Goal: Information Seeking & Learning: Learn about a topic

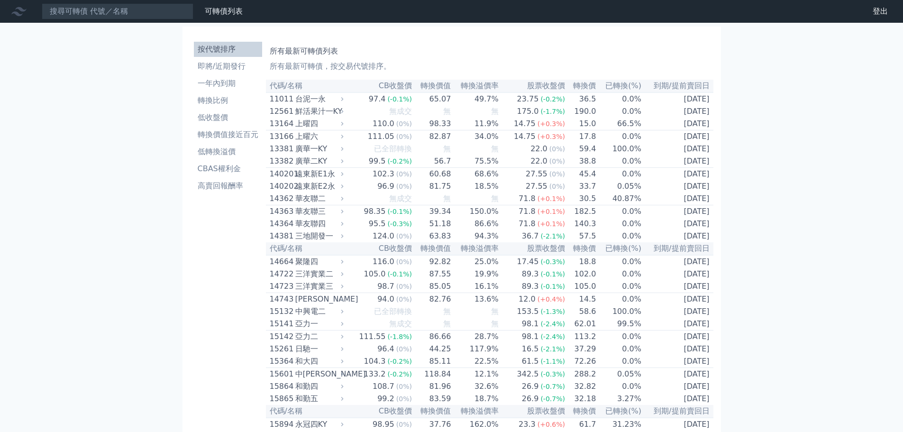
scroll to position [3899, 0]
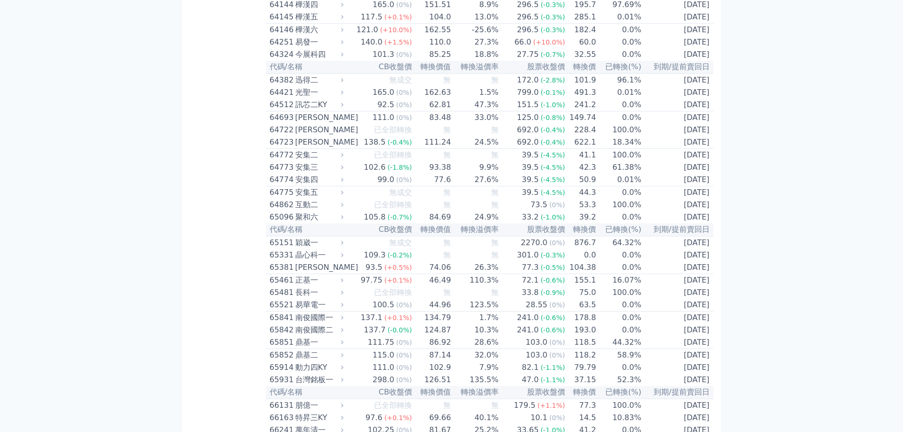
scroll to position [4230, 0]
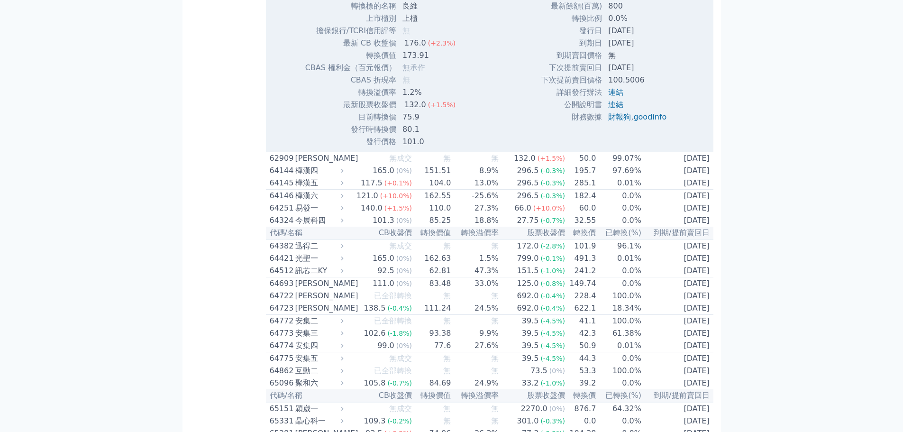
scroll to position [4372, 0]
drag, startPoint x: 407, startPoint y: 345, endPoint x: 456, endPoint y: 345, distance: 49.3
click at [456, 61] on td "173.91" at bounding box center [430, 55] width 66 height 12
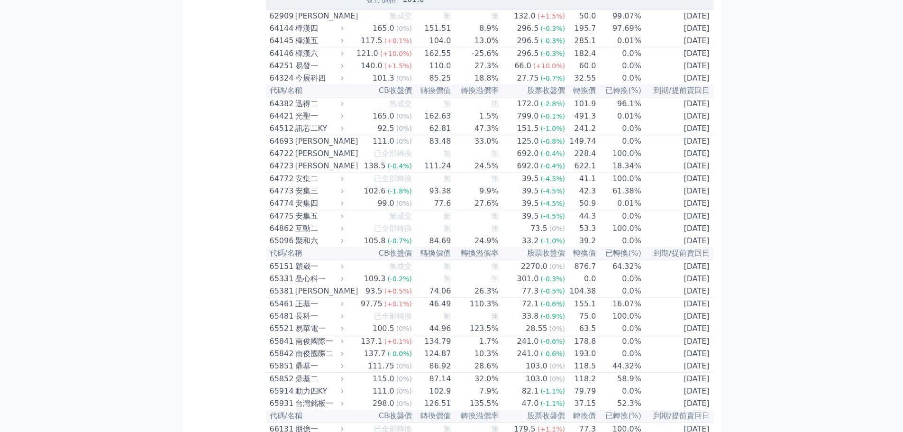
scroll to position [4514, 0]
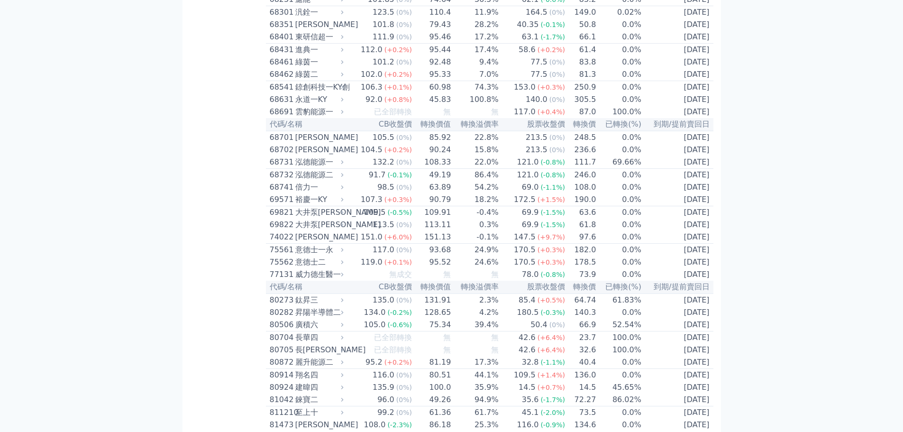
scroll to position [4514, 0]
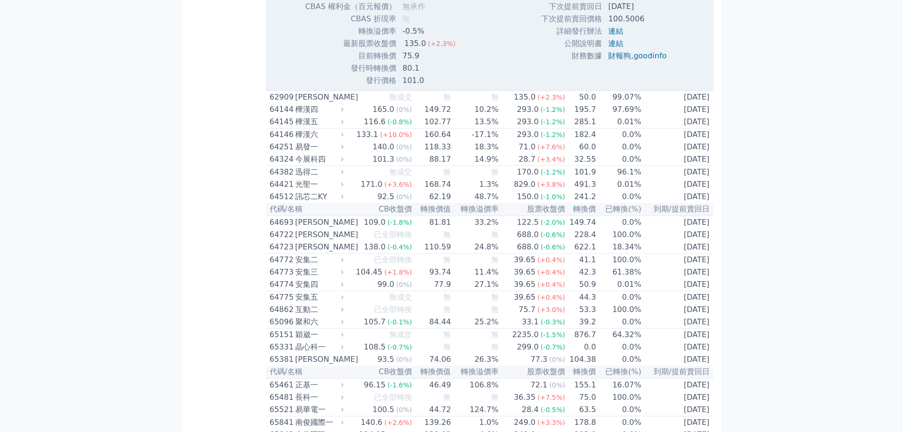
scroll to position [4088, 0]
drag, startPoint x: 398, startPoint y: 333, endPoint x: 453, endPoint y: 329, distance: 55.2
click at [453, 49] on td "135.0 (+2.3%)" at bounding box center [430, 43] width 66 height 12
